Goal: Task Accomplishment & Management: Use online tool/utility

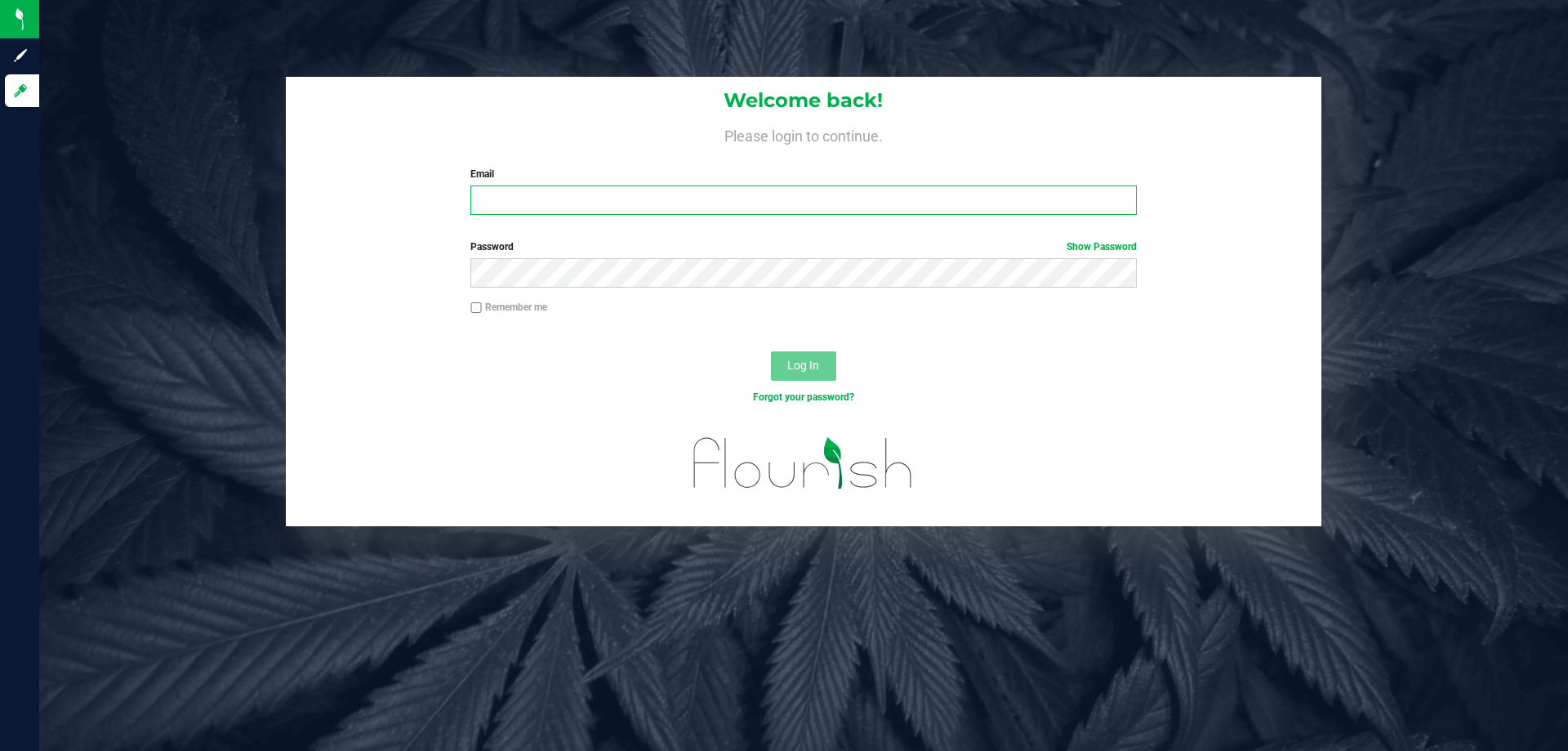
click at [634, 190] on input "Email" at bounding box center [803, 200] width 665 height 29
type input "[EMAIL_ADDRESS][DOMAIN_NAME]"
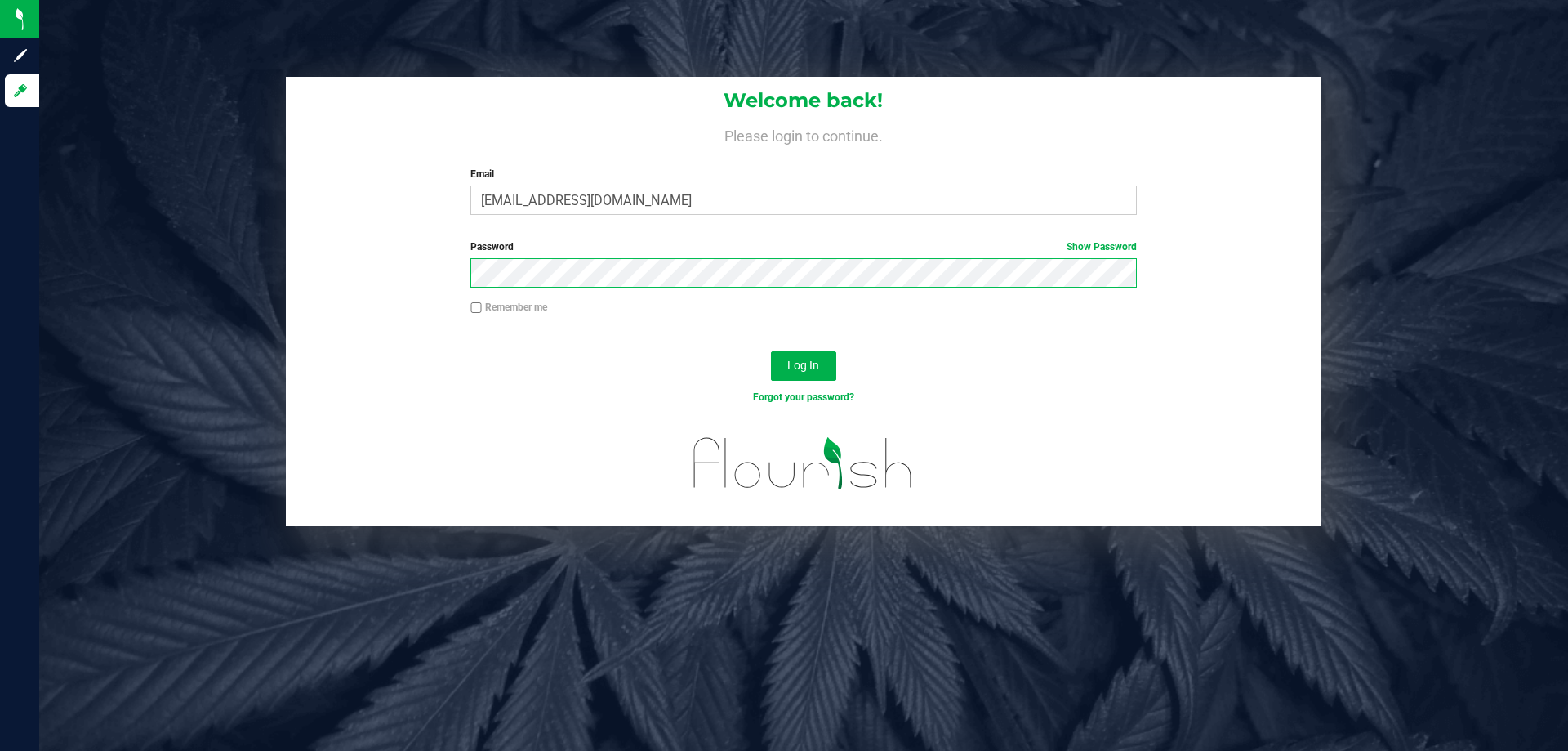
click at [771, 351] on button "Log In" at bounding box center [803, 365] width 66 height 29
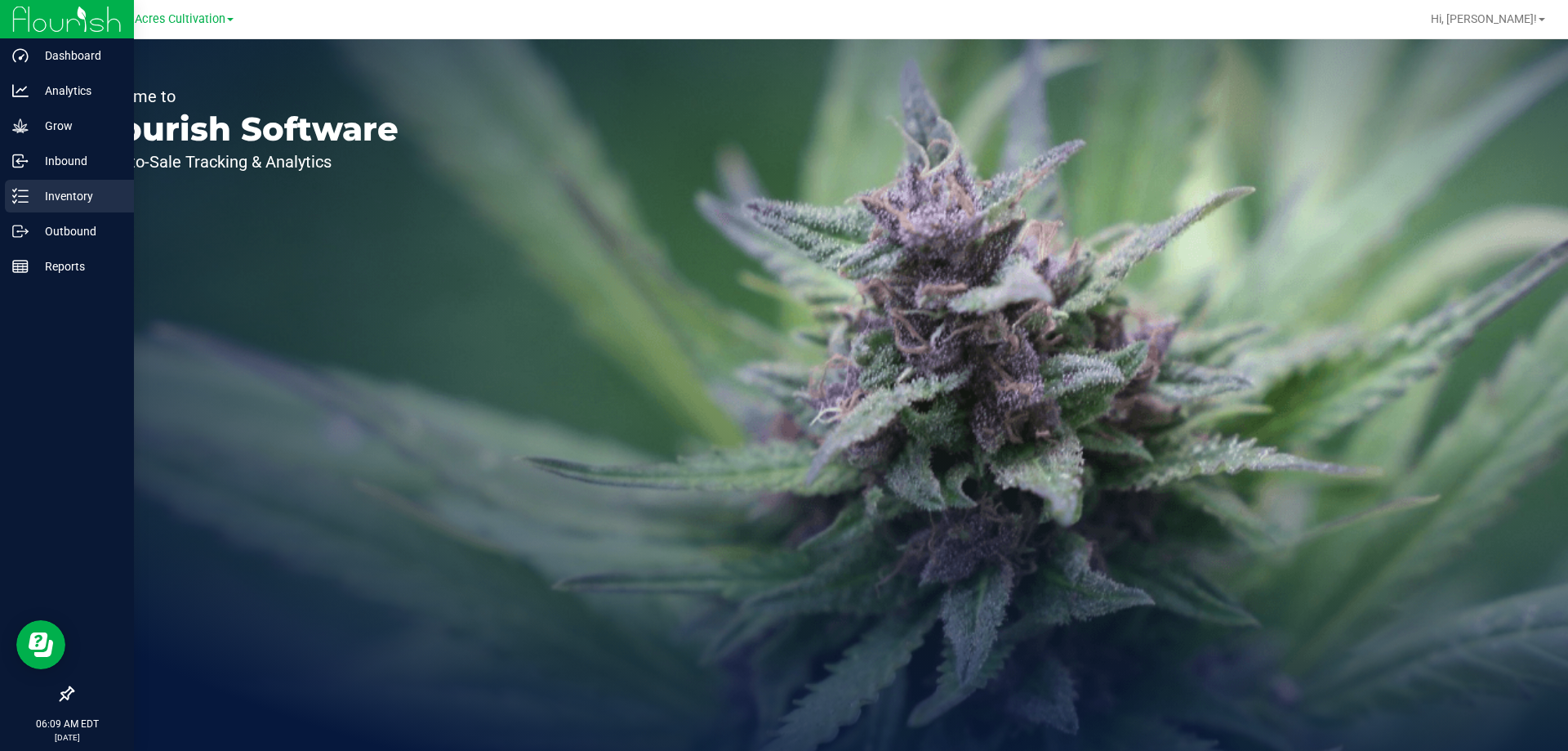
click at [61, 188] on p "Inventory" at bounding box center [77, 196] width 98 height 20
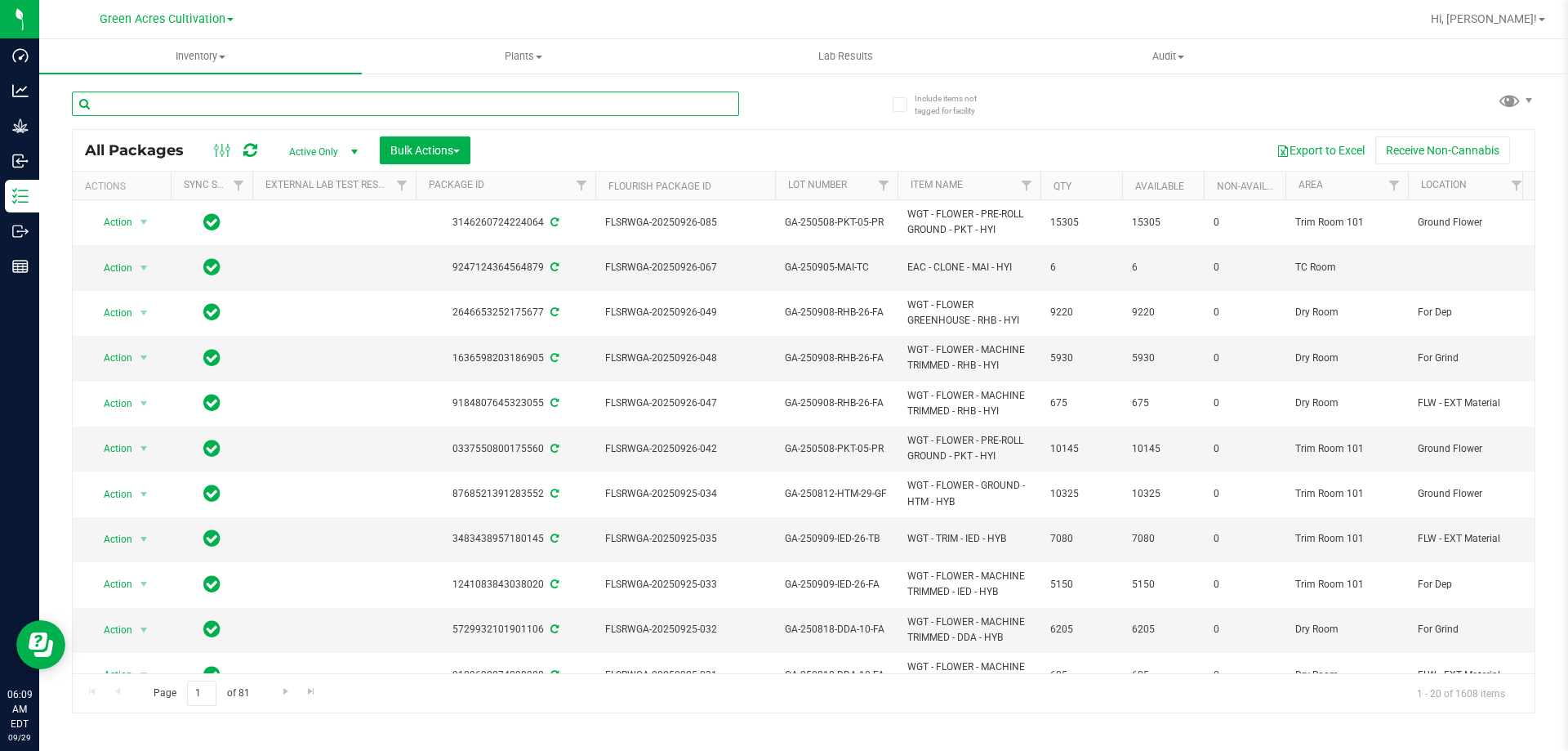
click at [382, 105] on input "text" at bounding box center [406, 104] width 667 height 25
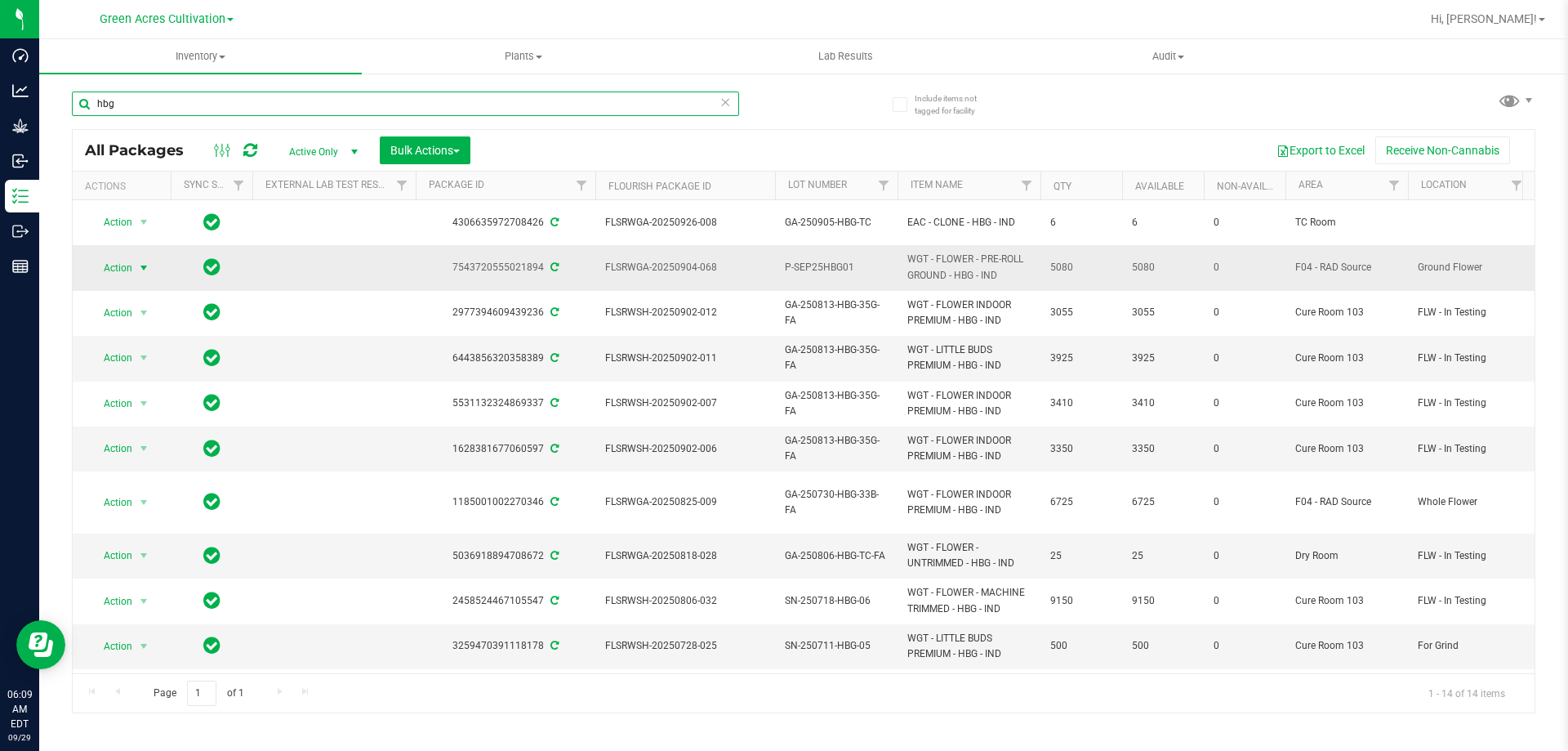
type input "hbg"
click at [141, 261] on span "select" at bounding box center [144, 268] width 13 height 13
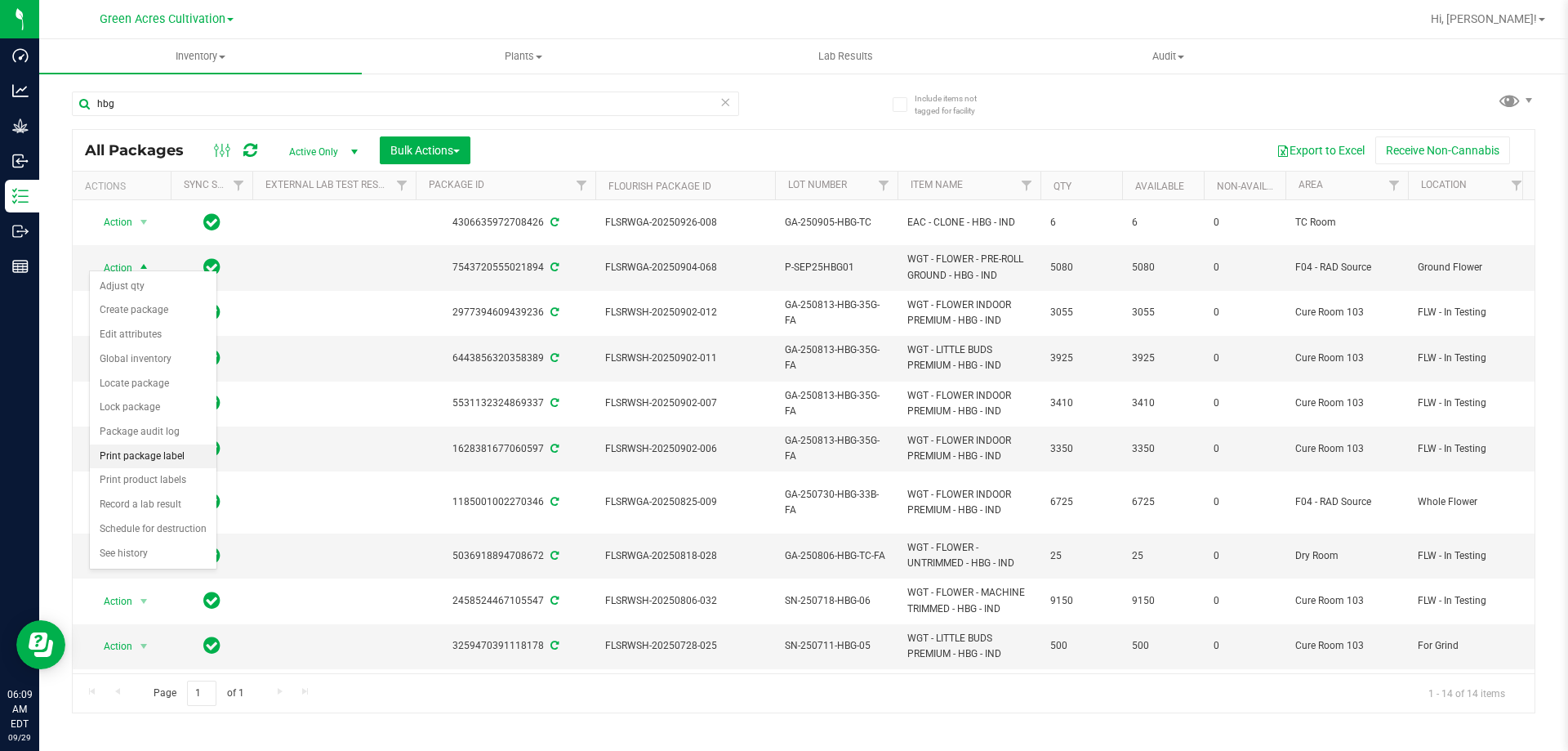
click at [140, 456] on li "Print package label" at bounding box center [153, 457] width 127 height 25
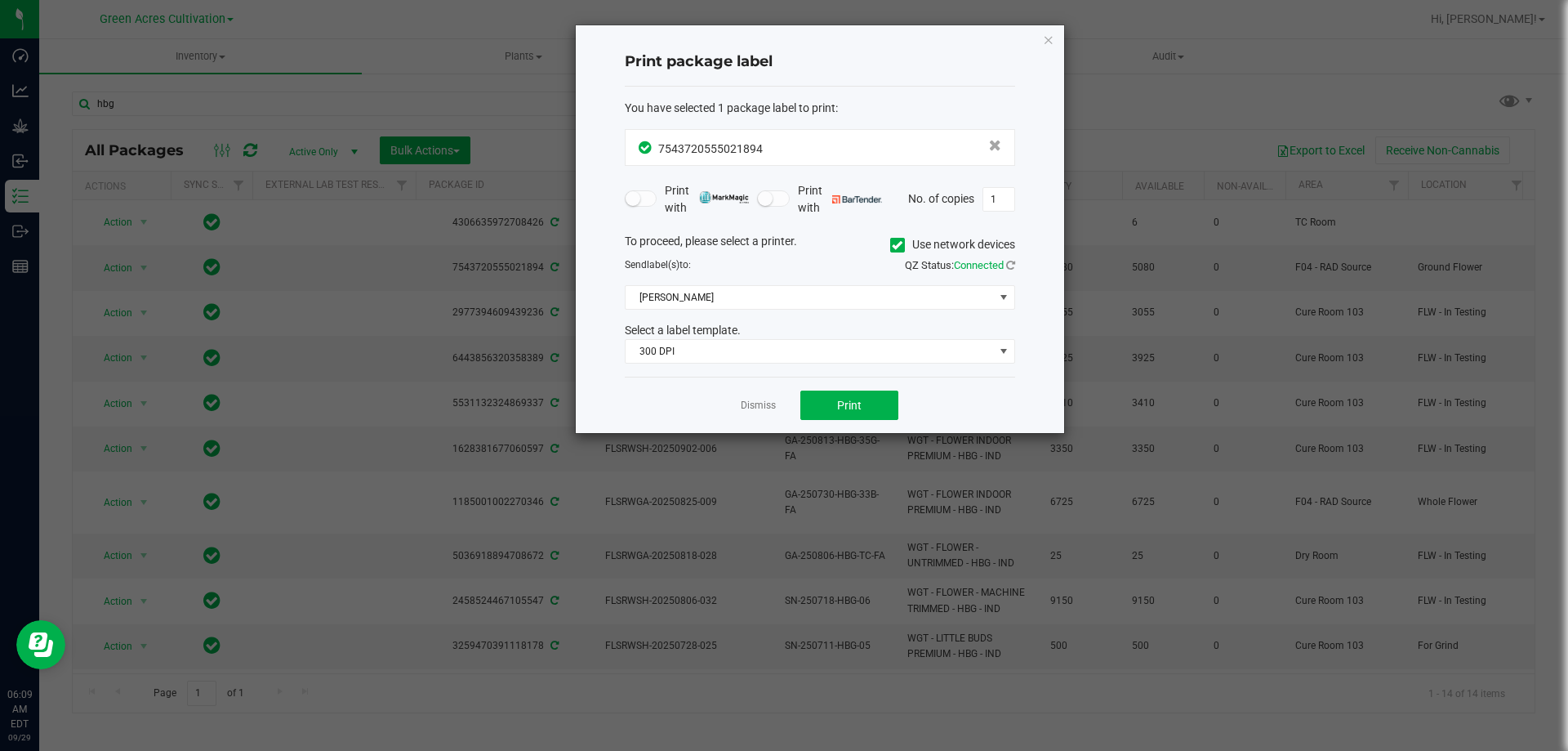
click at [900, 245] on icon at bounding box center [897, 245] width 11 height 0
click at [0, 0] on input "Use network devices" at bounding box center [0, 0] width 0 height 0
click at [875, 300] on span at bounding box center [810, 298] width 368 height 23
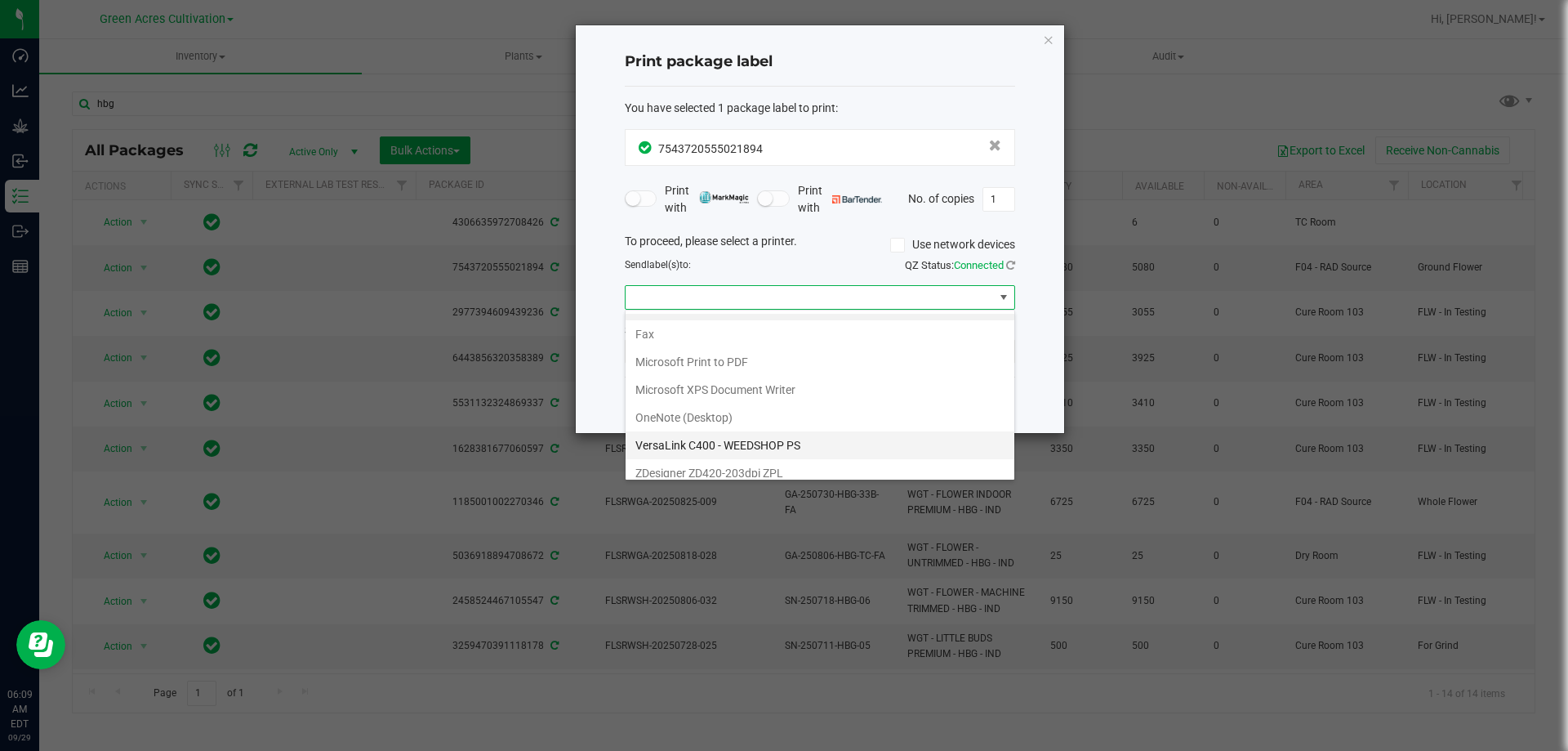
scroll to position [31, 0]
click at [801, 454] on ZPL "ZDesigner ZD420-203dpi ZPL" at bounding box center [820, 463] width 389 height 27
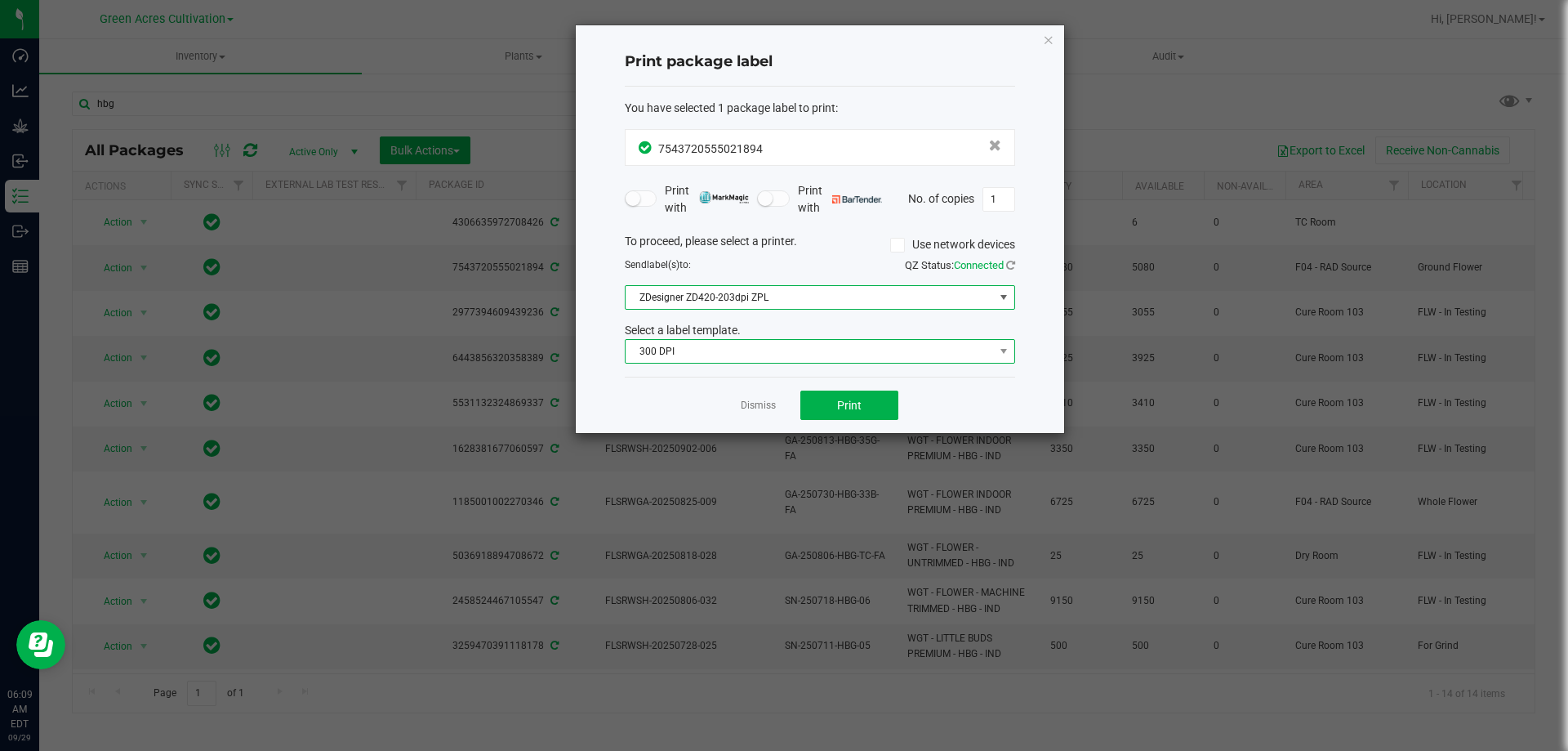
click at [801, 357] on span "300 DPI" at bounding box center [810, 352] width 368 height 23
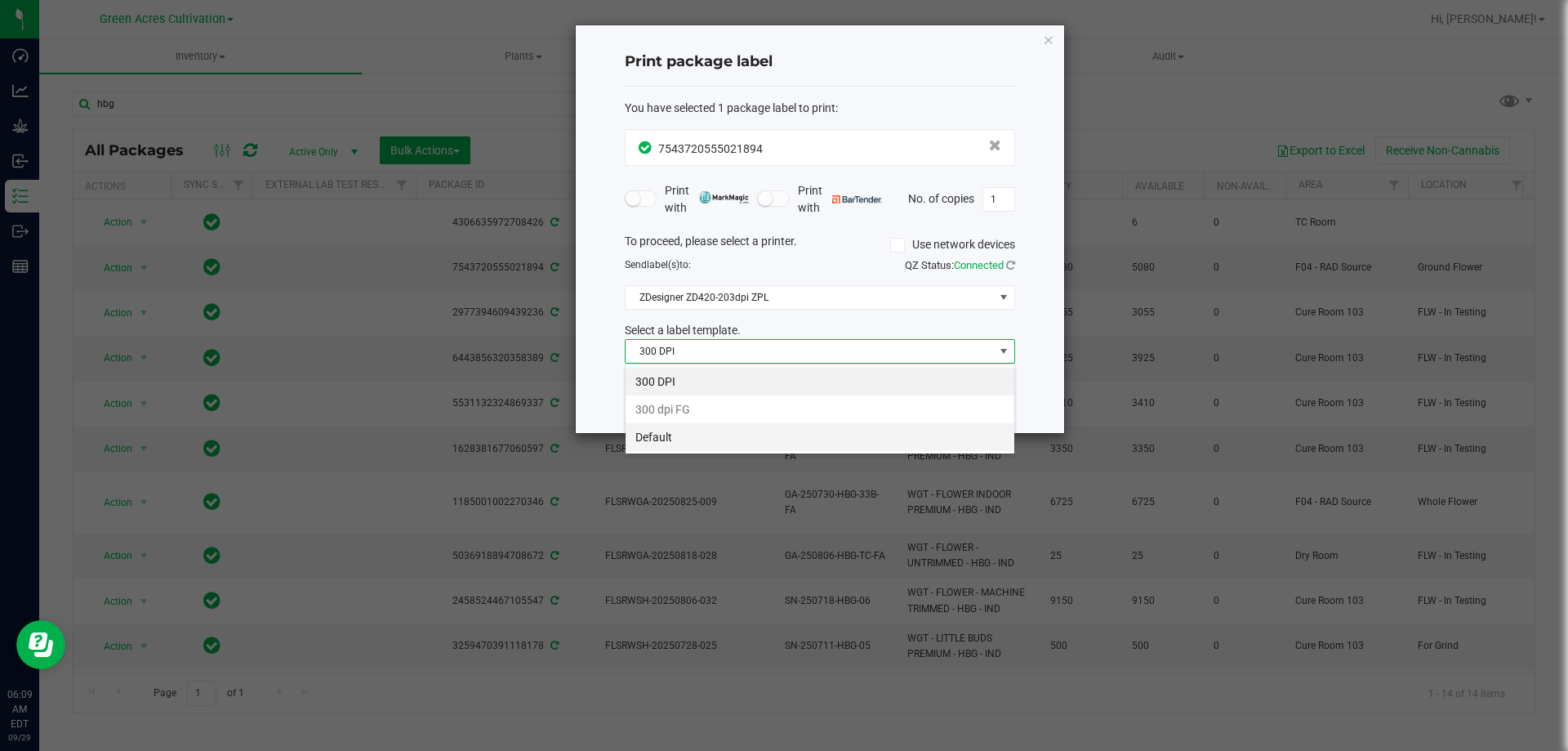
scroll to position [25, 391]
click at [747, 443] on li "Default" at bounding box center [820, 436] width 389 height 27
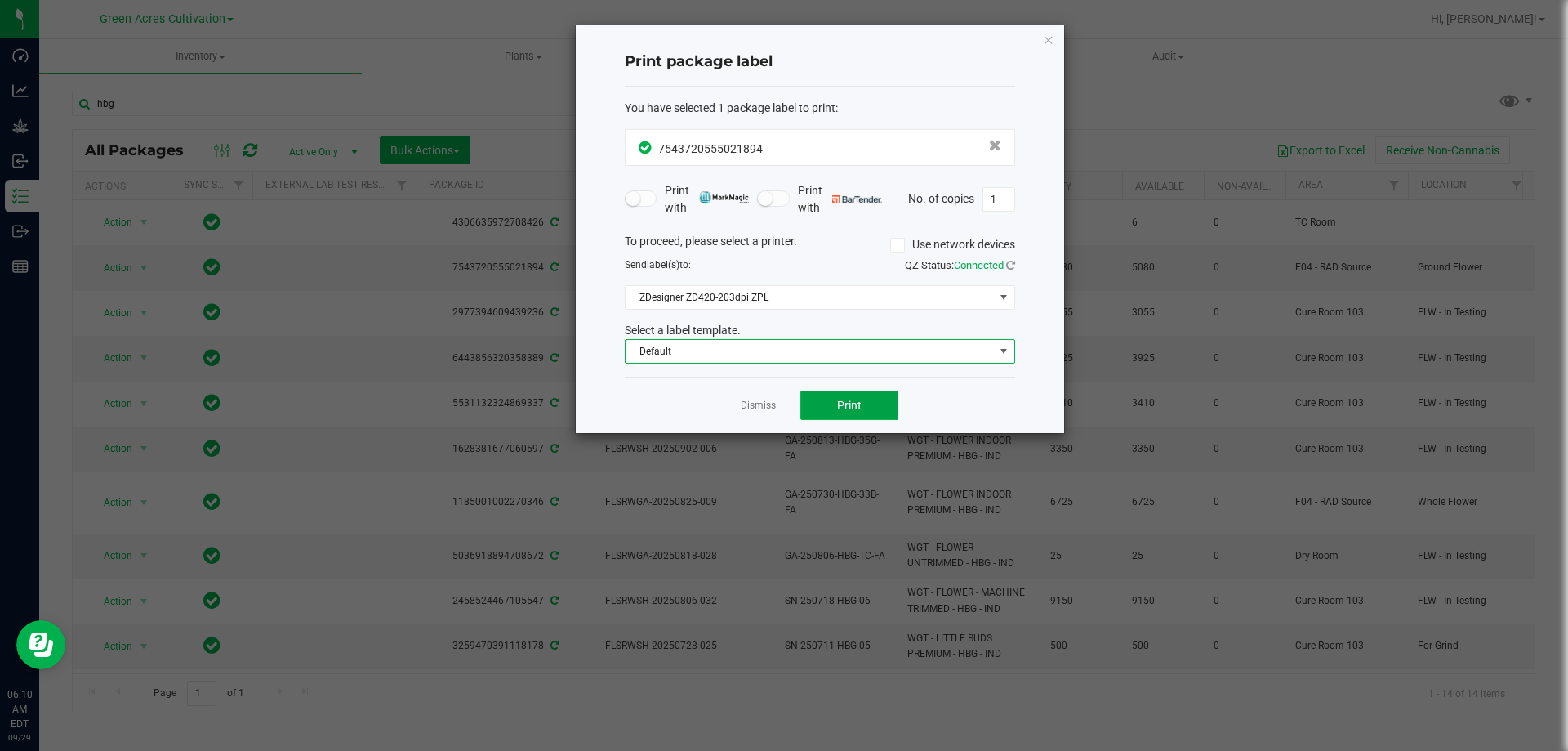
click at [827, 395] on button "Print" at bounding box center [850, 405] width 98 height 29
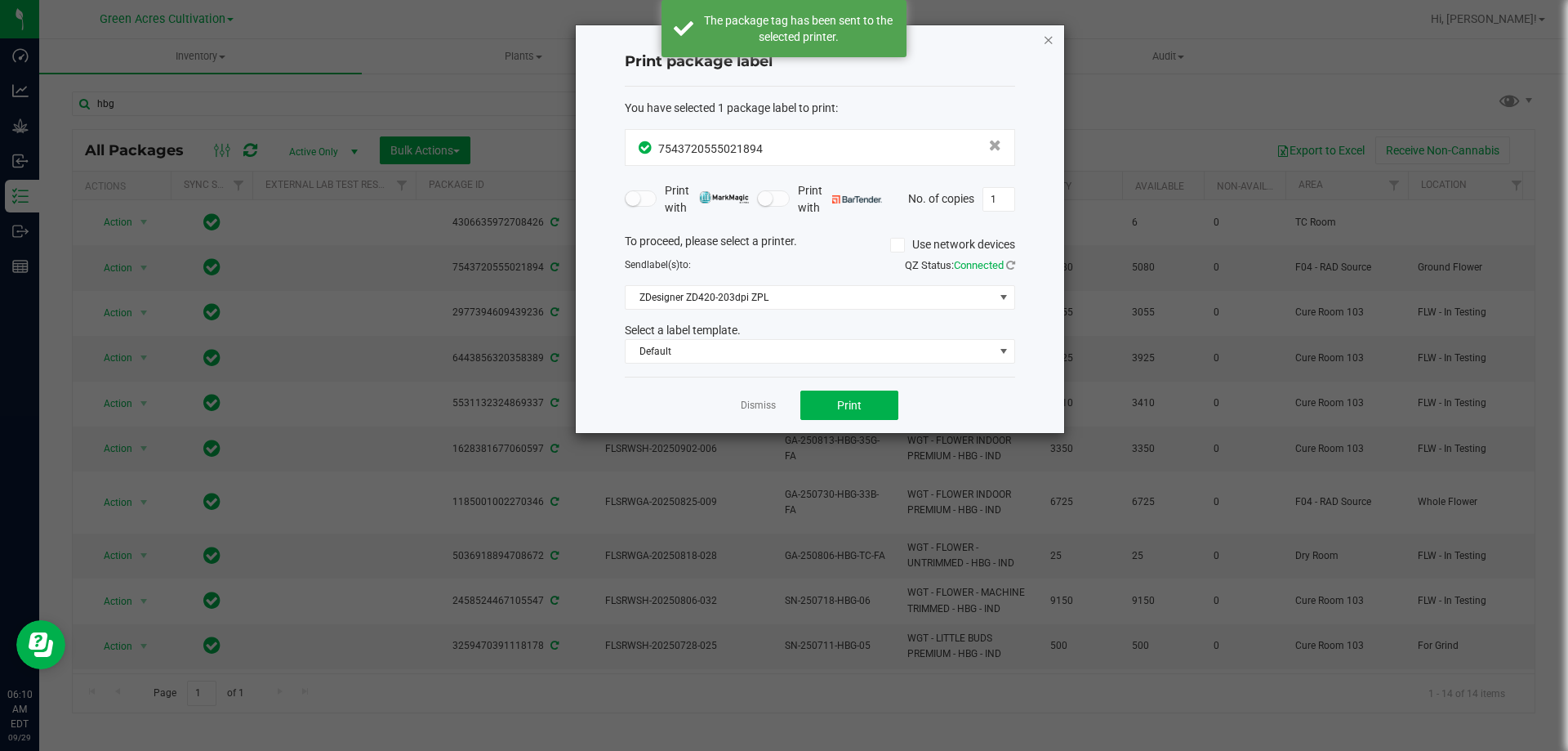
click at [1043, 41] on icon "button" at bounding box center [1049, 39] width 12 height 20
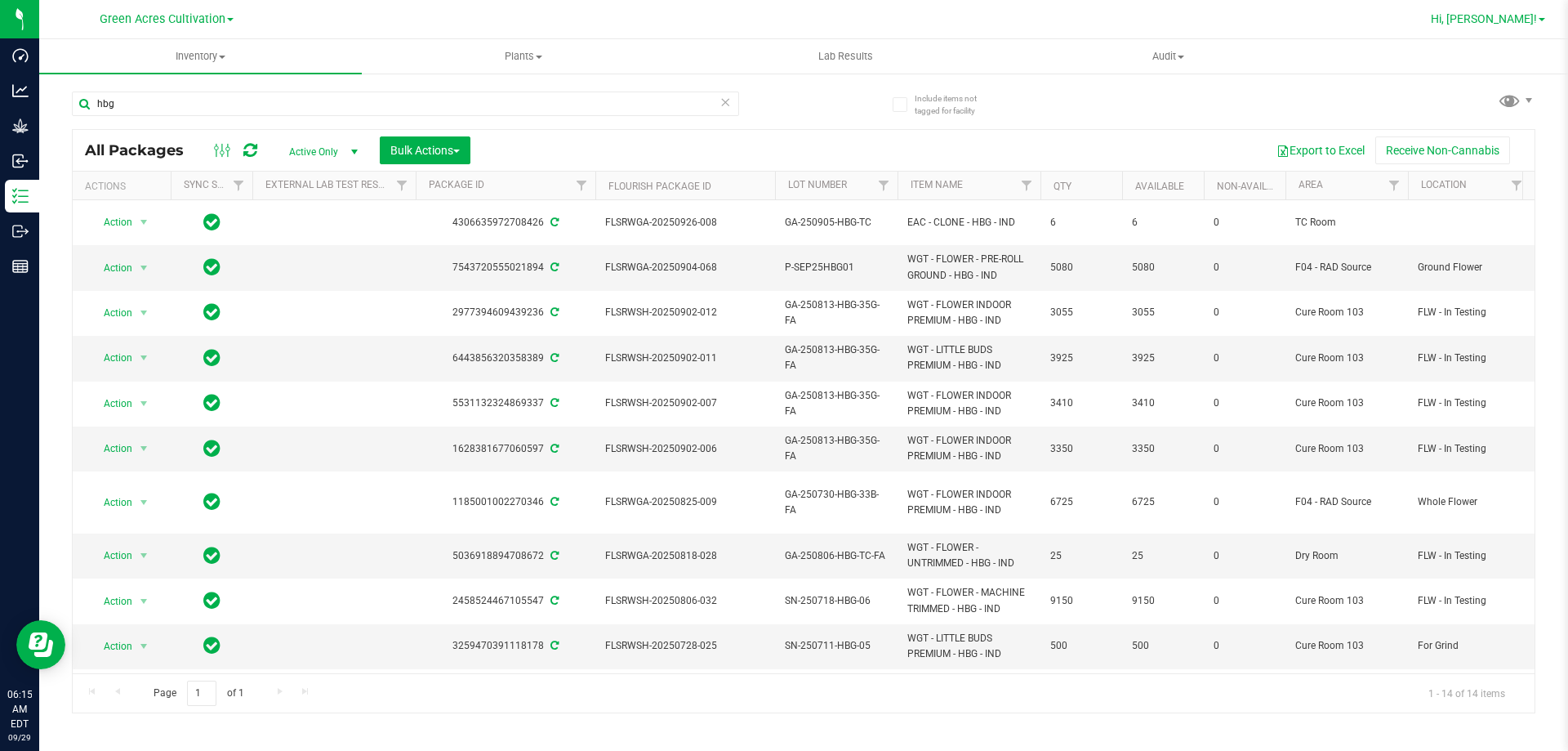
click at [1500, 21] on span "Hi, [PERSON_NAME]!" at bounding box center [1484, 19] width 106 height 13
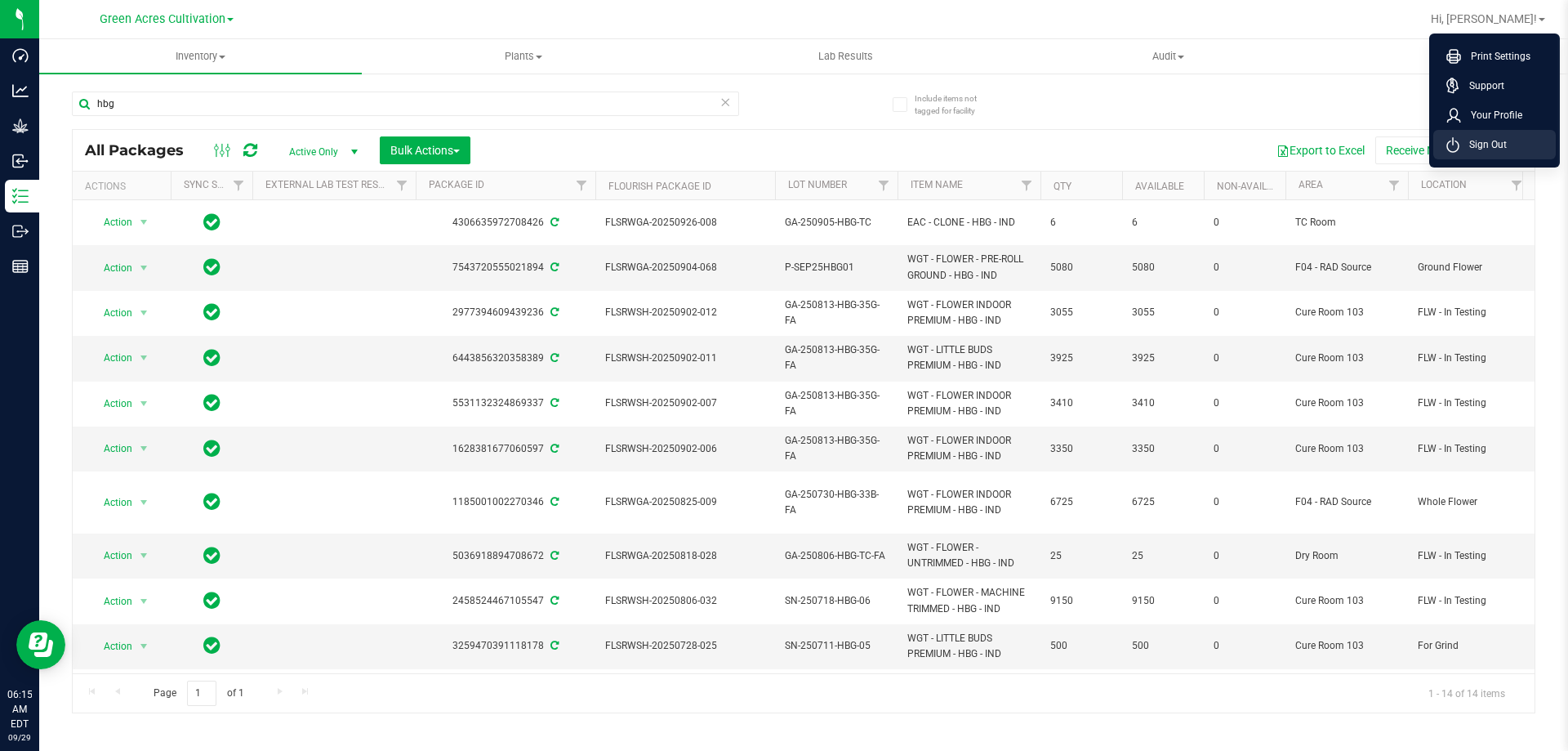
click at [1491, 144] on span "Sign Out" at bounding box center [1483, 144] width 47 height 17
